Goal: Navigation & Orientation: Go to known website

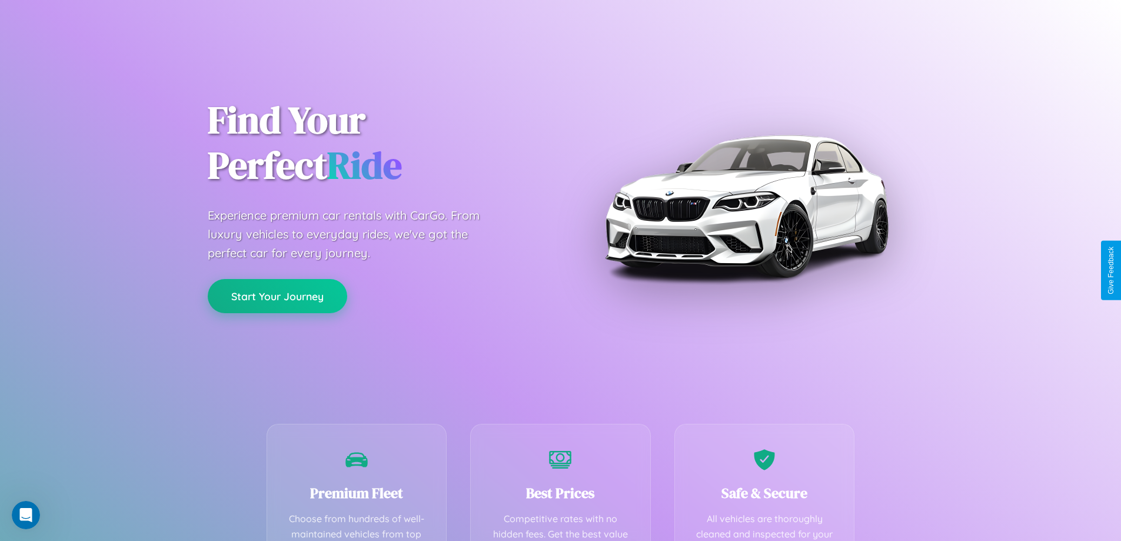
click at [277, 296] on button "Start Your Journey" at bounding box center [278, 296] width 140 height 34
click at [277, 295] on button "Start Your Journey" at bounding box center [278, 296] width 140 height 34
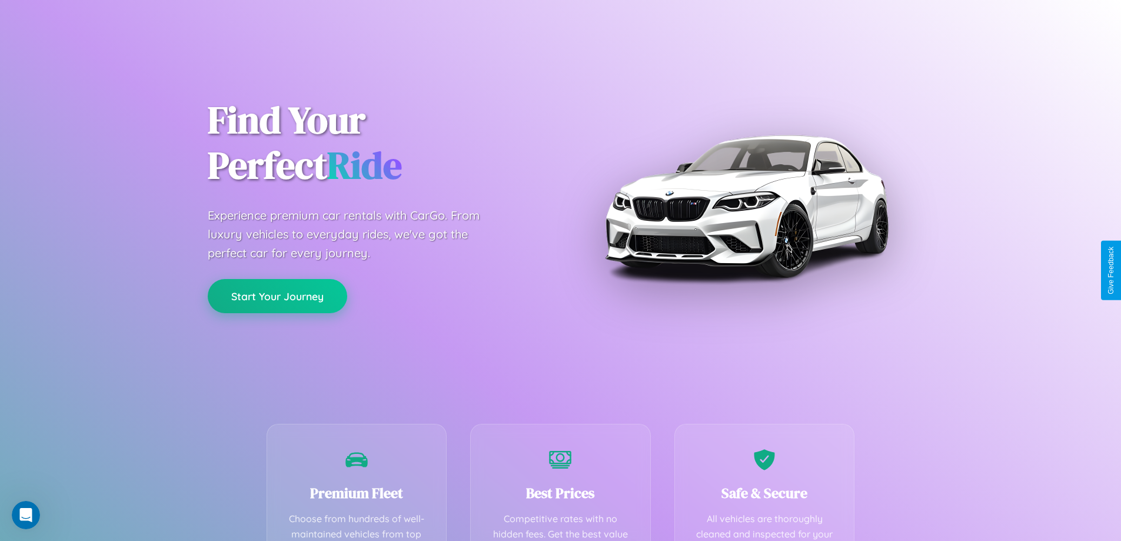
click at [277, 295] on button "Start Your Journey" at bounding box center [278, 296] width 140 height 34
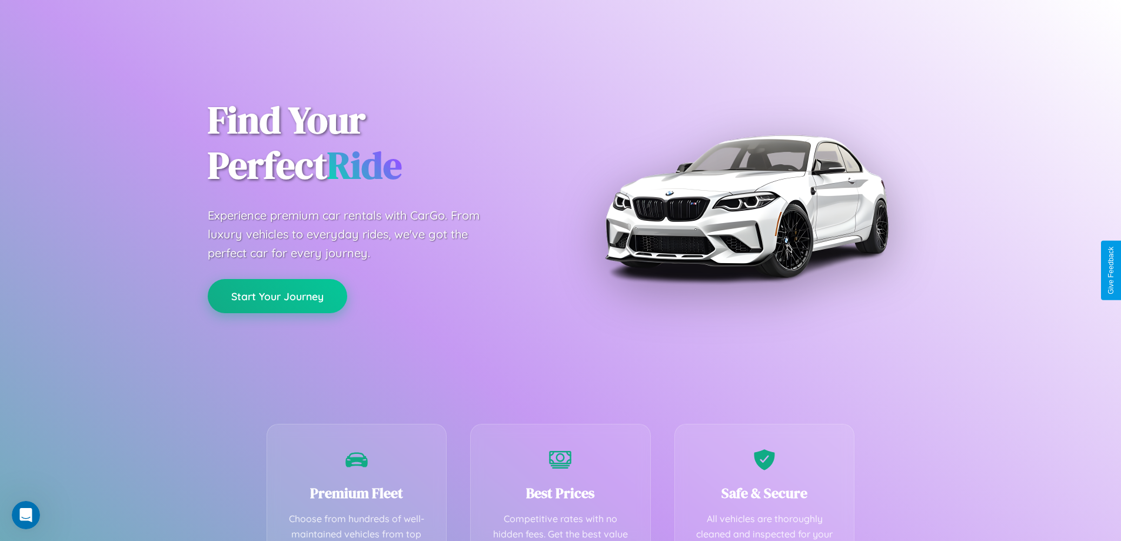
click at [277, 295] on button "Start Your Journey" at bounding box center [278, 296] width 140 height 34
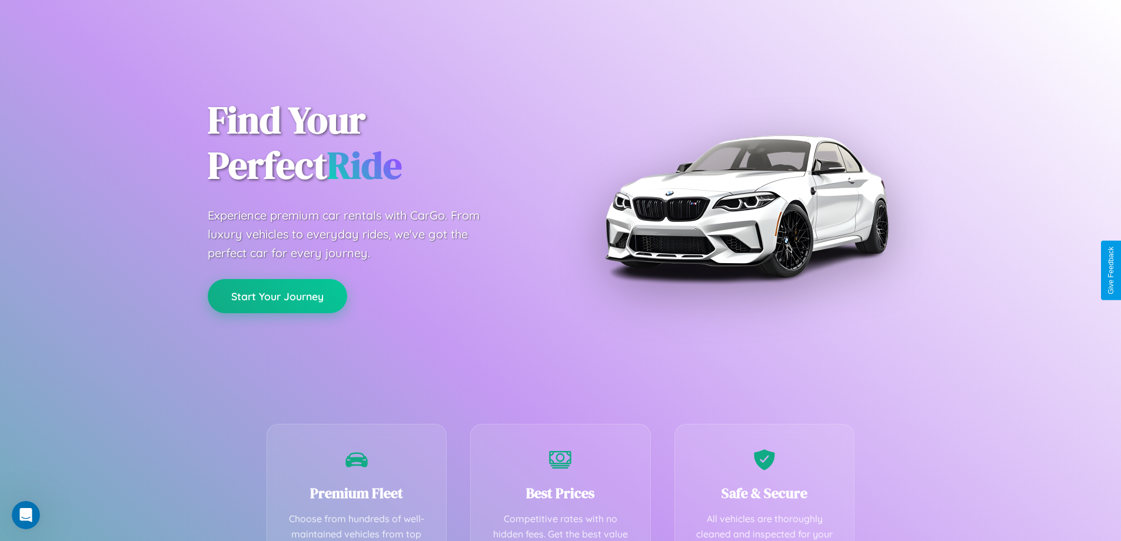
click at [277, 295] on button "Start Your Journey" at bounding box center [278, 296] width 140 height 34
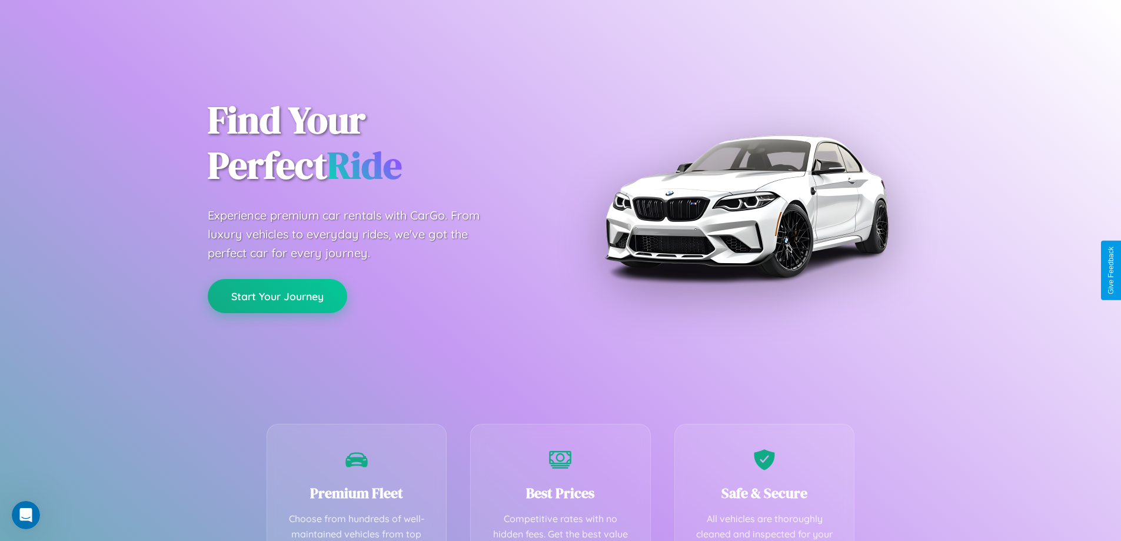
click at [277, 295] on button "Start Your Journey" at bounding box center [278, 296] width 140 height 34
